Goal: Information Seeking & Learning: Learn about a topic

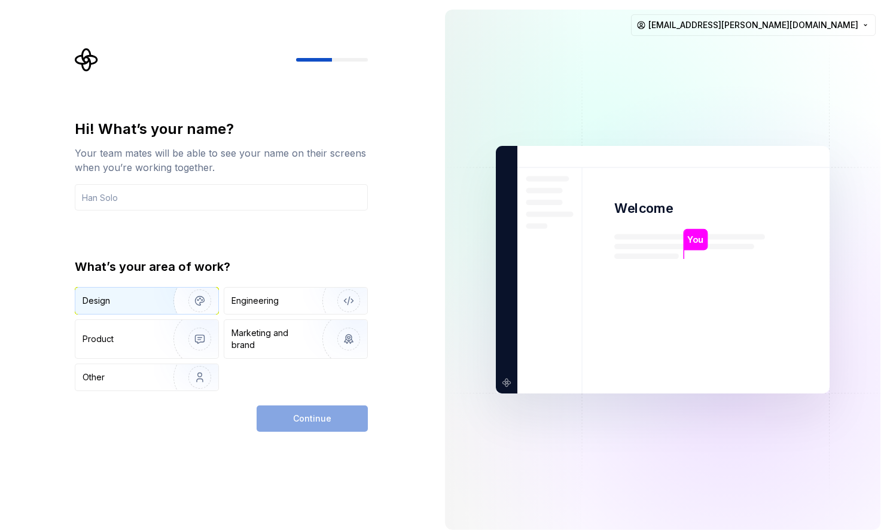
click at [156, 297] on img "button" at bounding box center [192, 301] width 77 height 80
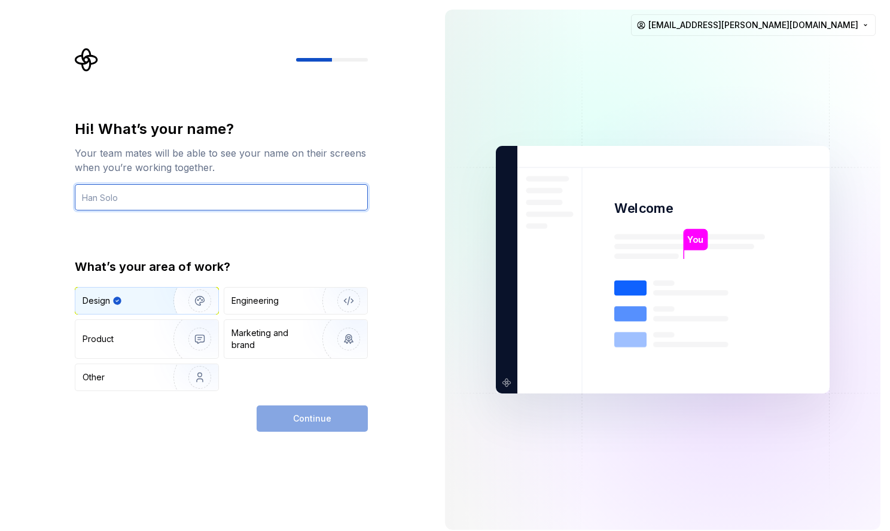
click at [218, 199] on input "text" at bounding box center [221, 197] width 293 height 26
type input "Nico"
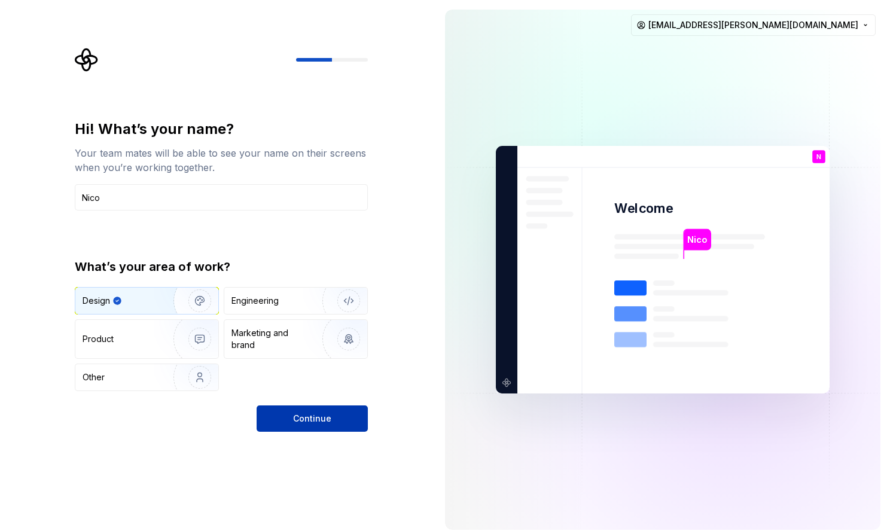
click at [282, 425] on button "Continue" at bounding box center [312, 419] width 111 height 26
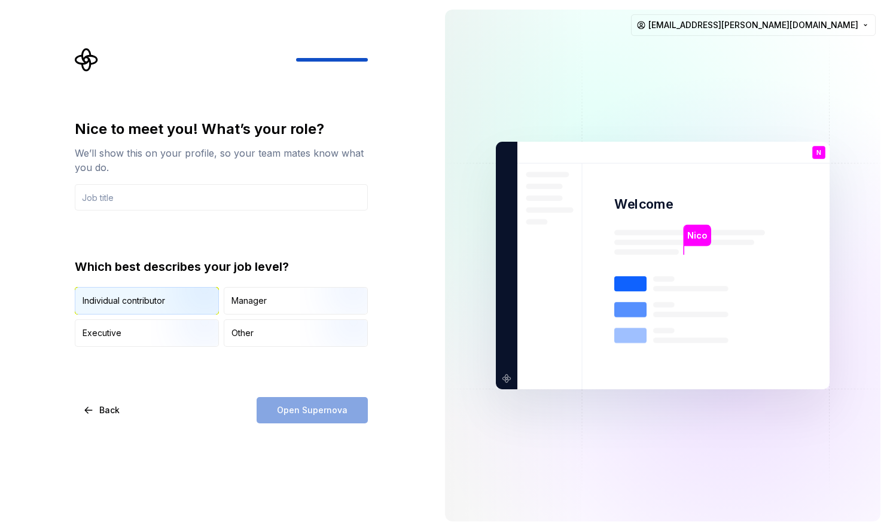
drag, startPoint x: 233, startPoint y: 338, endPoint x: 190, endPoint y: 308, distance: 53.3
click at [190, 308] on div "Individual contributor Manager Executive Other" at bounding box center [221, 317] width 293 height 60
click at [190, 306] on img "button" at bounding box center [189, 316] width 77 height 80
click at [271, 406] on div "Open Supernova" at bounding box center [312, 410] width 111 height 26
click at [265, 200] on input "text" at bounding box center [221, 197] width 293 height 26
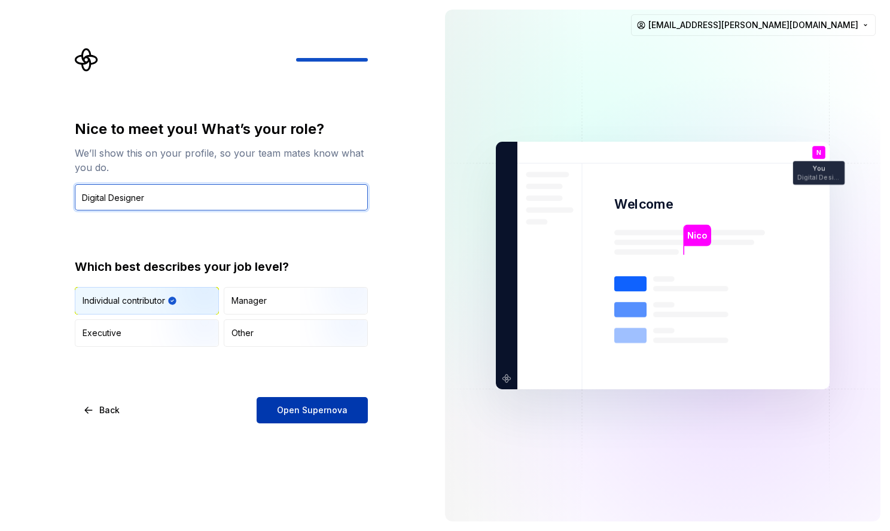
type input "Digital Designer"
click at [337, 405] on span "Open Supernova" at bounding box center [312, 411] width 71 height 12
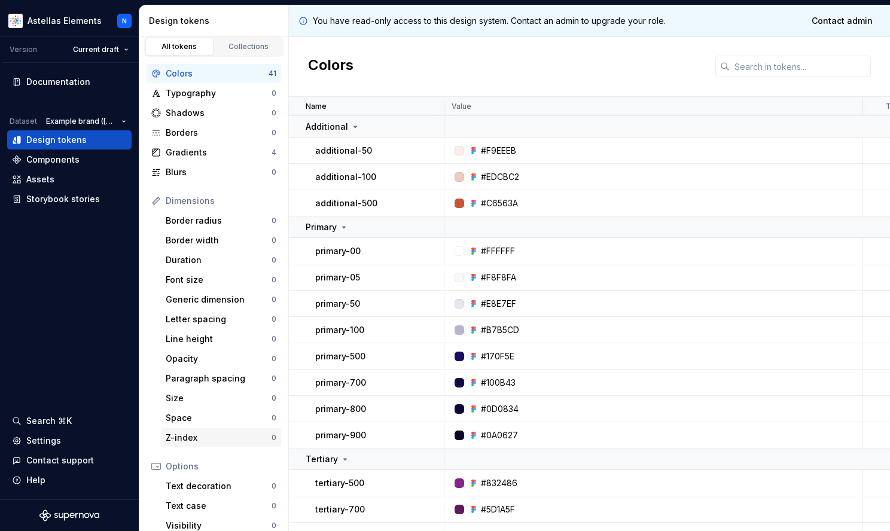
scroll to position [124, 0]
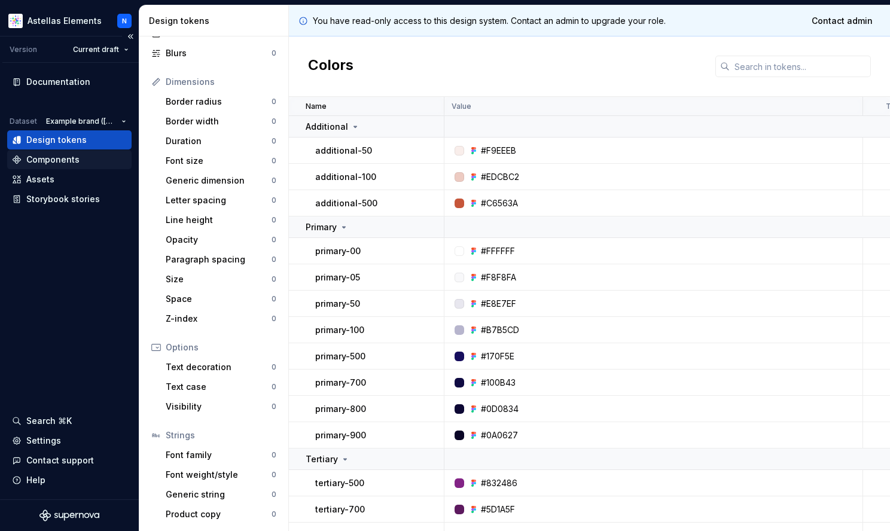
click at [62, 159] on div "Components" at bounding box center [52, 160] width 53 height 12
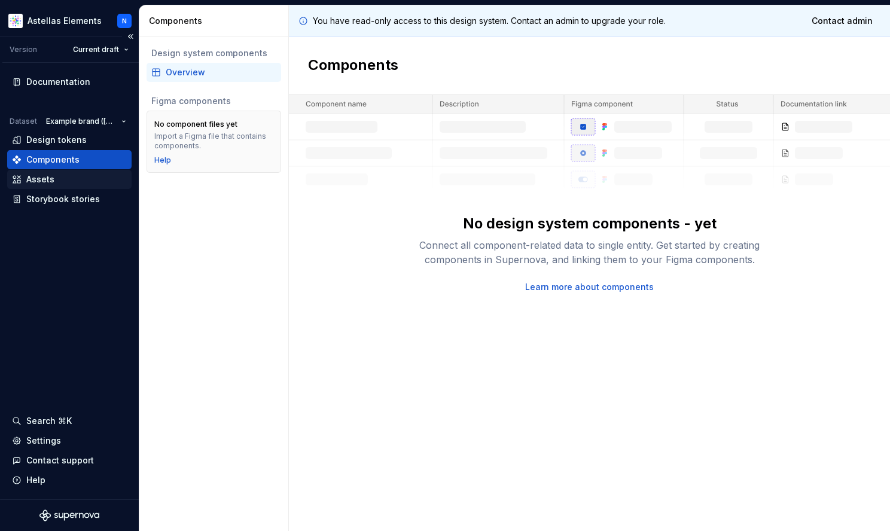
click at [89, 183] on div "Assets" at bounding box center [69, 180] width 115 height 12
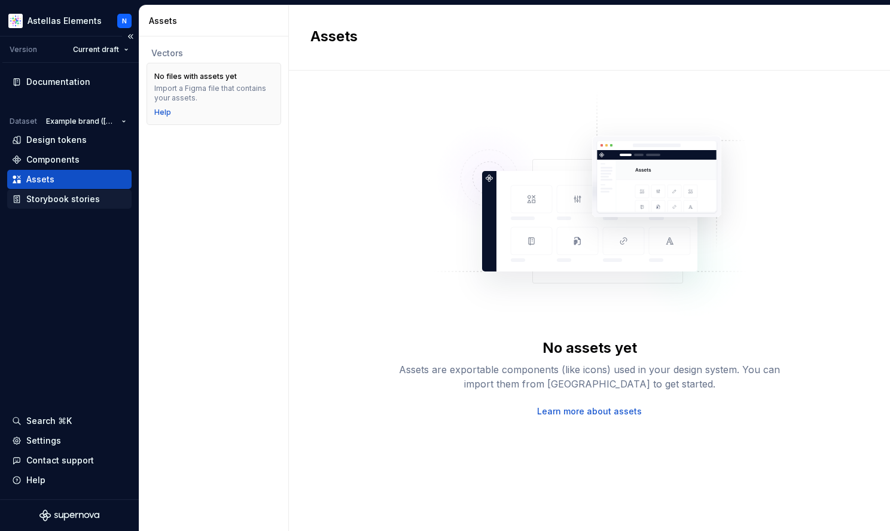
click at [86, 202] on div "Storybook stories" at bounding box center [63, 199] width 74 height 12
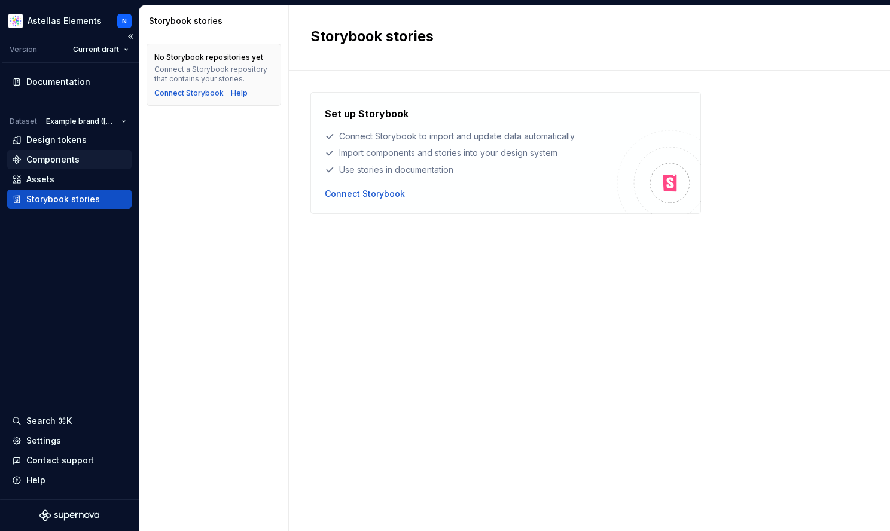
click at [78, 165] on div "Components" at bounding box center [69, 160] width 115 height 12
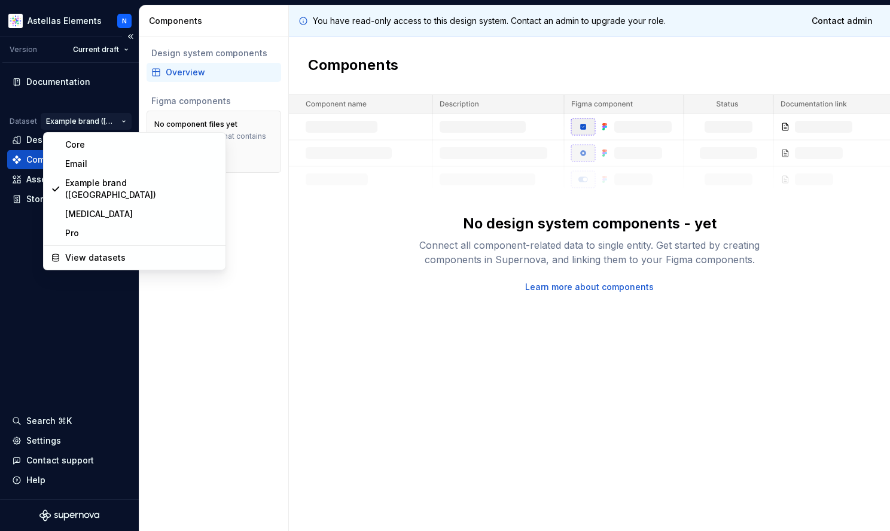
click at [110, 123] on html "Astellas Elements N Version Current draft Documentation Dataset Example brand (…" at bounding box center [445, 265] width 890 height 531
click at [89, 208] on div "Padcev" at bounding box center [141, 214] width 153 height 12
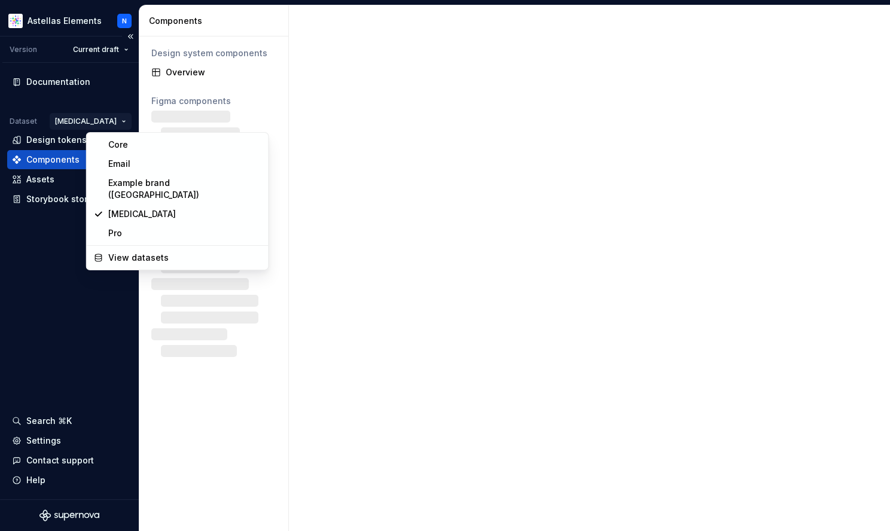
click at [111, 124] on html "Astellas Elements N Version Current draft Documentation Dataset Padcev Design t…" at bounding box center [445, 265] width 890 height 531
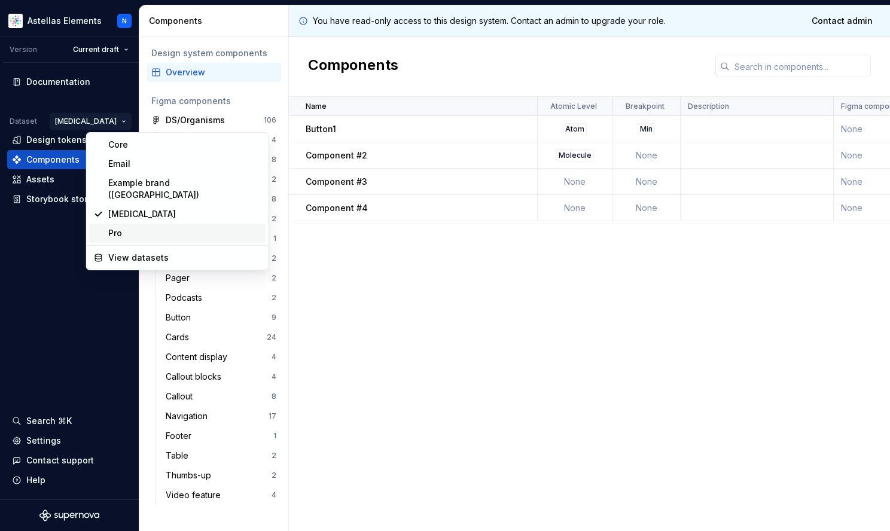
click at [111, 227] on div "Pro" at bounding box center [184, 233] width 153 height 12
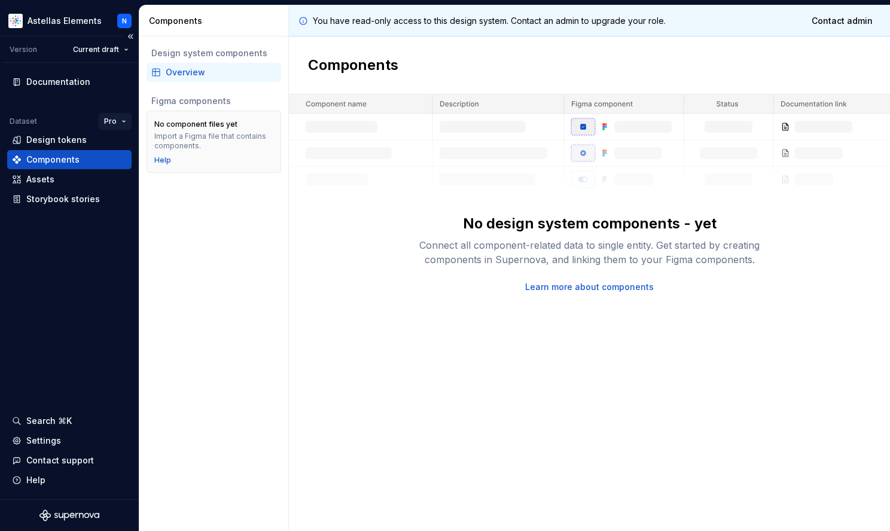
click at [116, 113] on html "Astellas Elements N Version Current draft Documentation Dataset Pro Design toke…" at bounding box center [445, 265] width 890 height 531
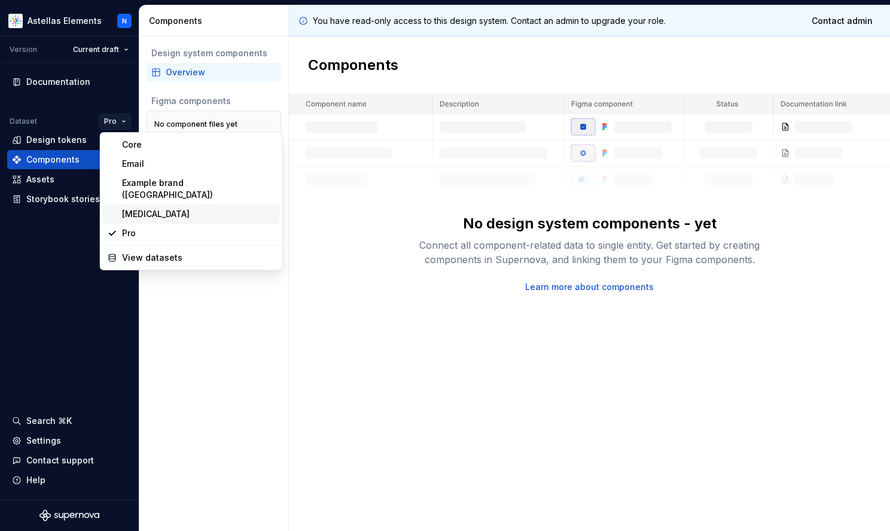
click at [142, 208] on div "Padcev" at bounding box center [198, 214] width 153 height 12
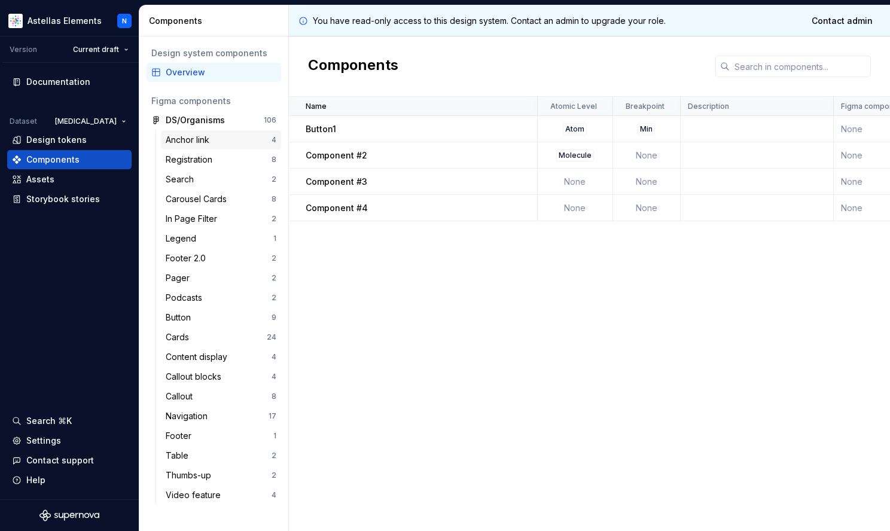
click at [221, 136] on div "Anchor link" at bounding box center [219, 140] width 106 height 12
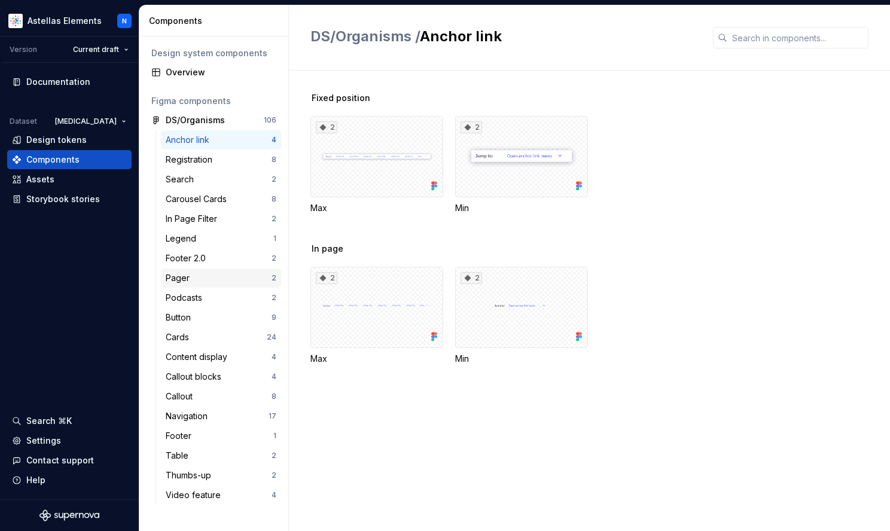
click at [211, 284] on div "Pager" at bounding box center [219, 278] width 106 height 12
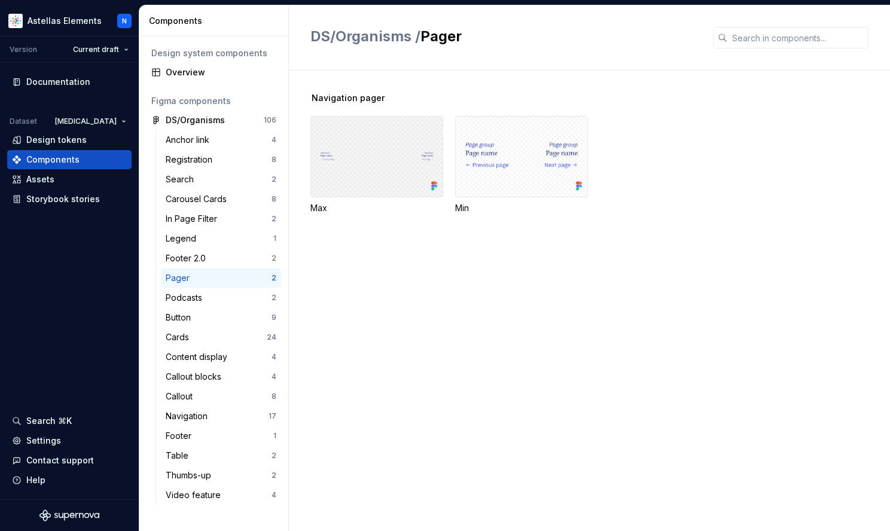
click at [373, 147] on div at bounding box center [377, 156] width 133 height 81
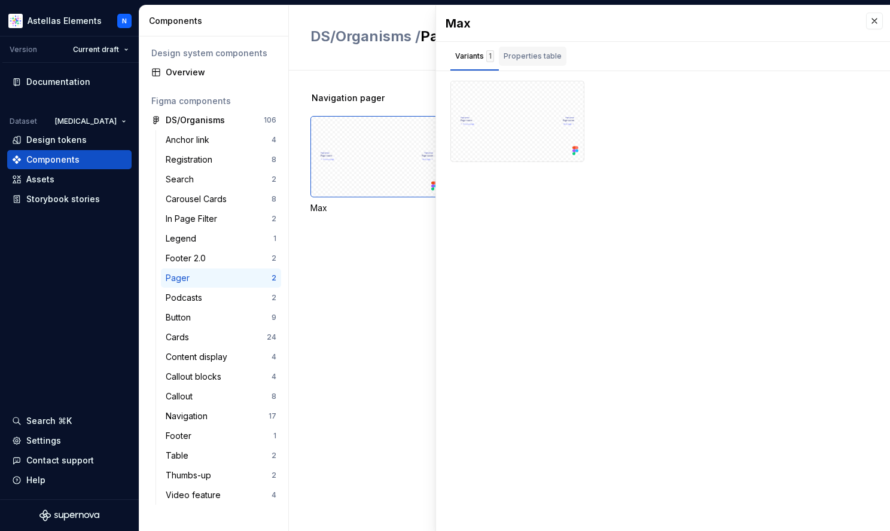
click at [525, 54] on div "Properties table" at bounding box center [533, 56] width 58 height 12
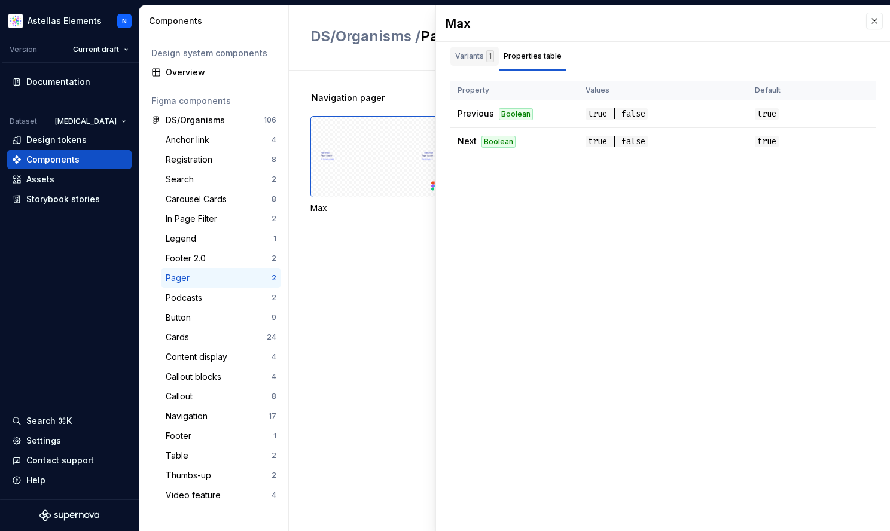
click at [476, 55] on div "Variants 1" at bounding box center [474, 56] width 39 height 12
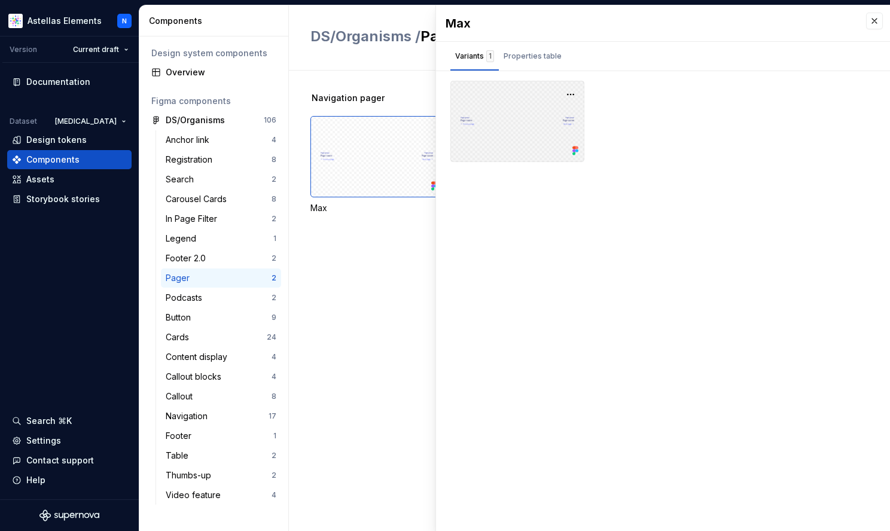
click at [521, 121] on div at bounding box center [518, 121] width 134 height 81
click at [570, 96] on button "button" at bounding box center [570, 94] width 17 height 17
